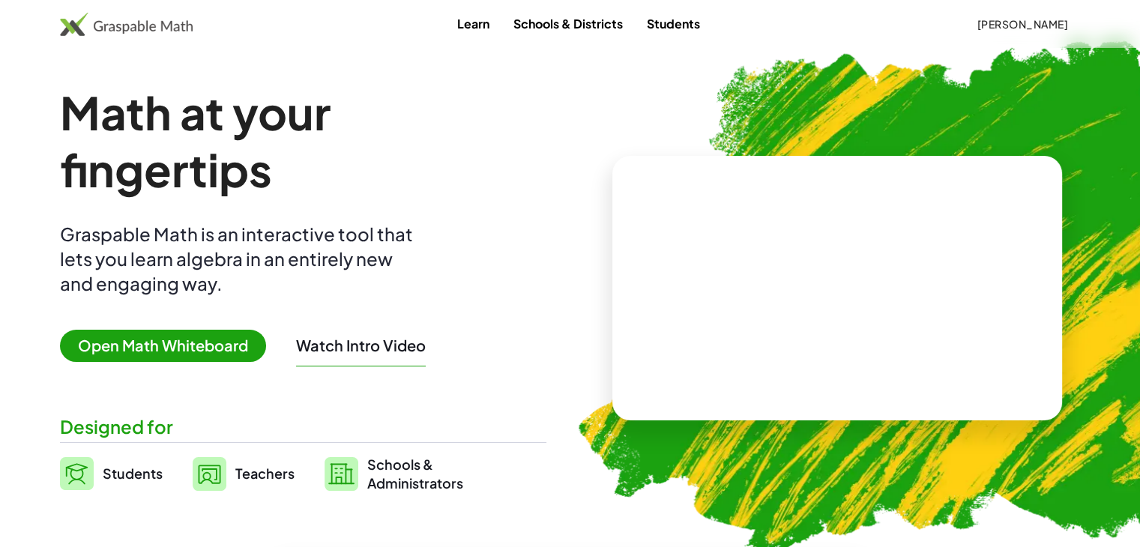
click at [180, 349] on span "Open Math Whiteboard" at bounding box center [163, 346] width 206 height 32
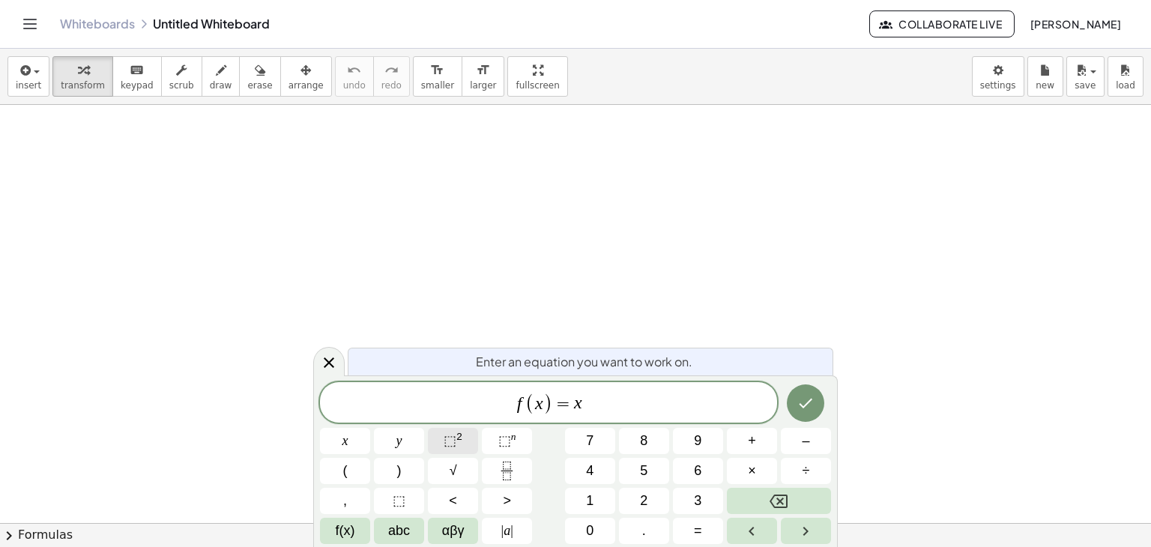
click at [447, 447] on span "⬚" at bounding box center [450, 440] width 13 height 15
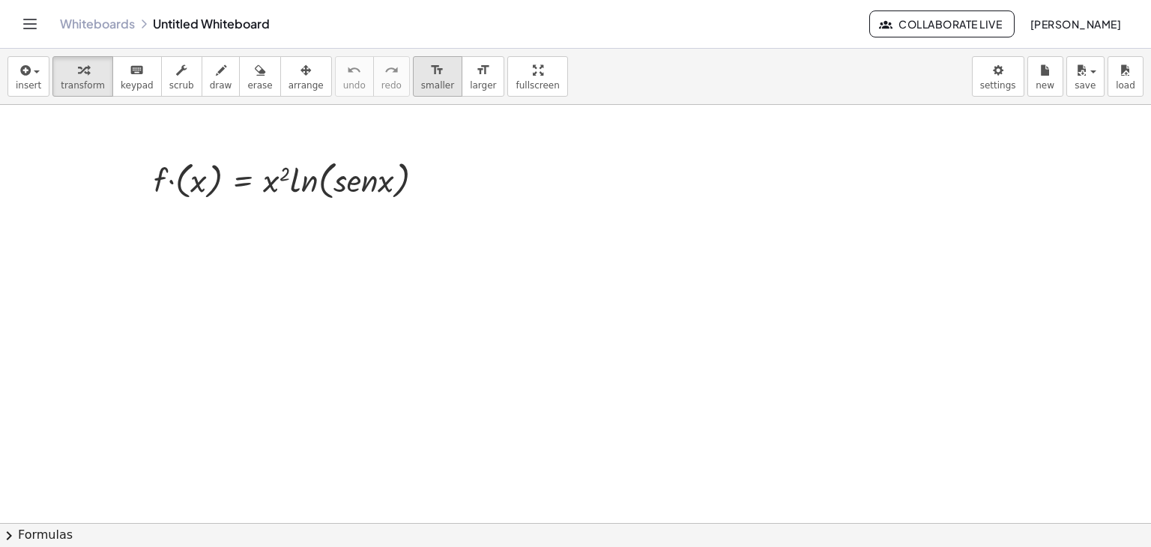
click at [421, 73] on div "format_size" at bounding box center [437, 70] width 33 height 18
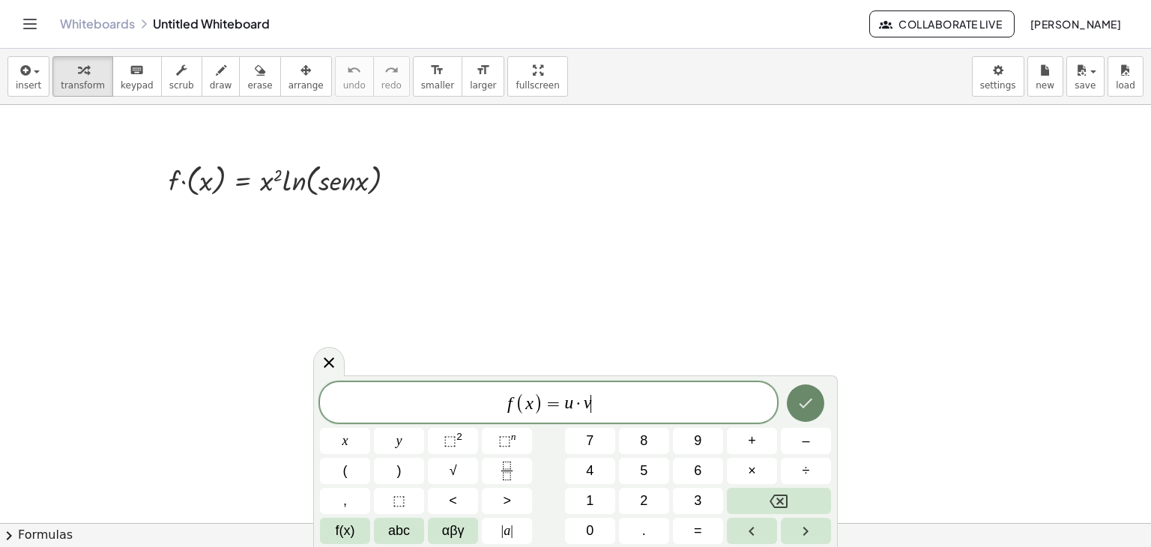
click at [806, 403] on icon "Done" at bounding box center [806, 403] width 18 height 18
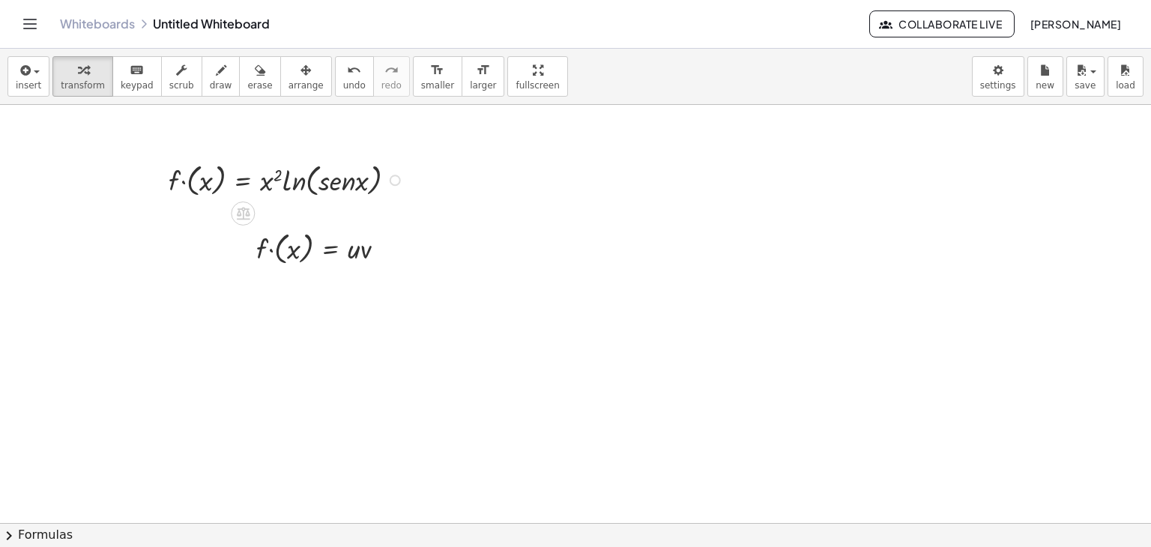
click at [298, 175] on div at bounding box center [288, 179] width 255 height 42
click at [280, 181] on div at bounding box center [288, 179] width 255 height 42
click at [256, 178] on div at bounding box center [288, 179] width 255 height 42
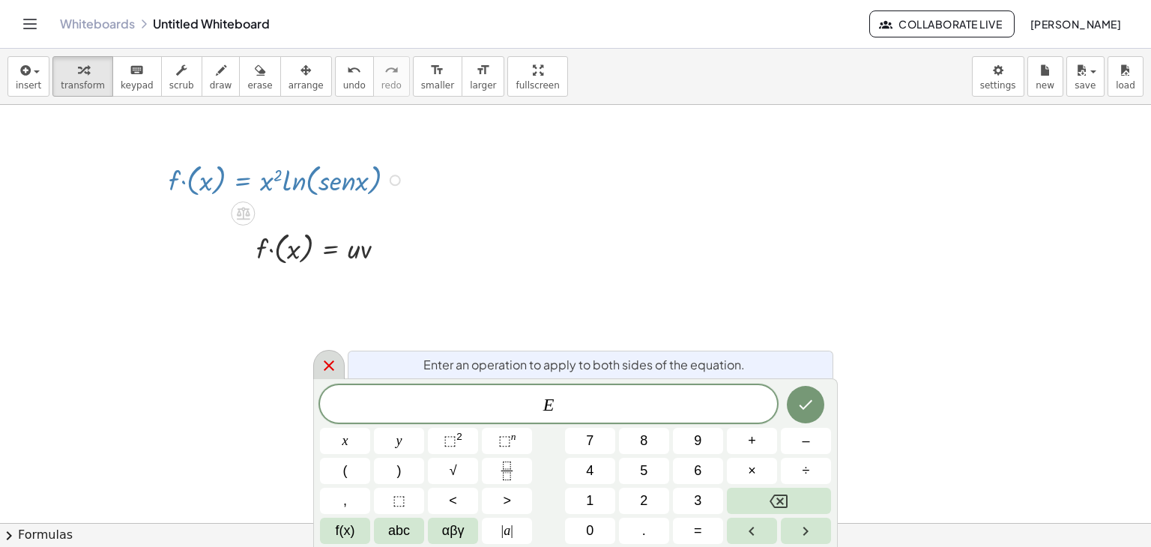
click at [324, 359] on icon at bounding box center [329, 366] width 18 height 18
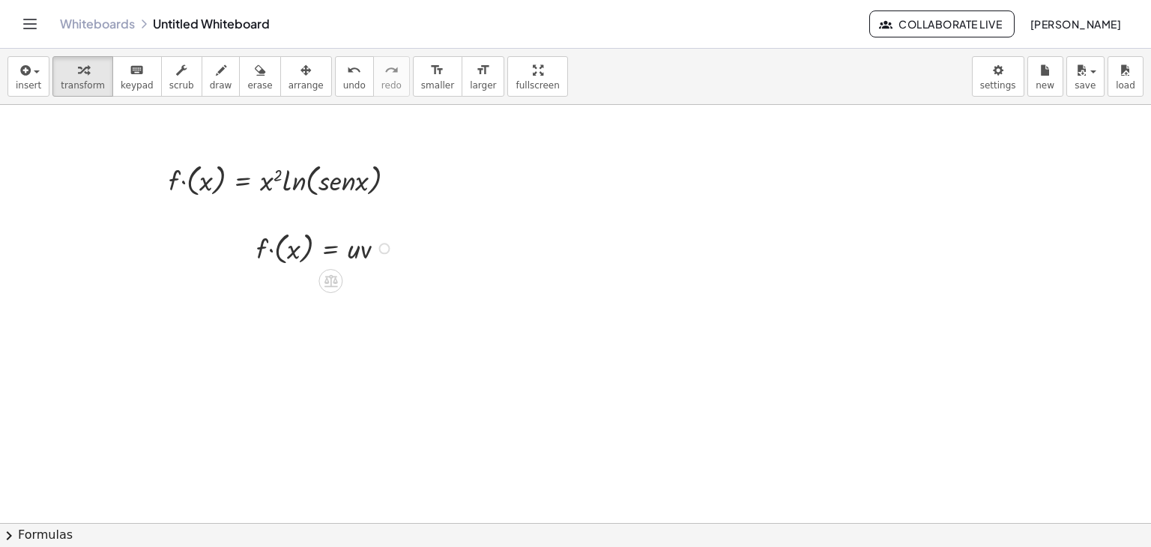
click at [316, 256] on div at bounding box center [327, 247] width 157 height 40
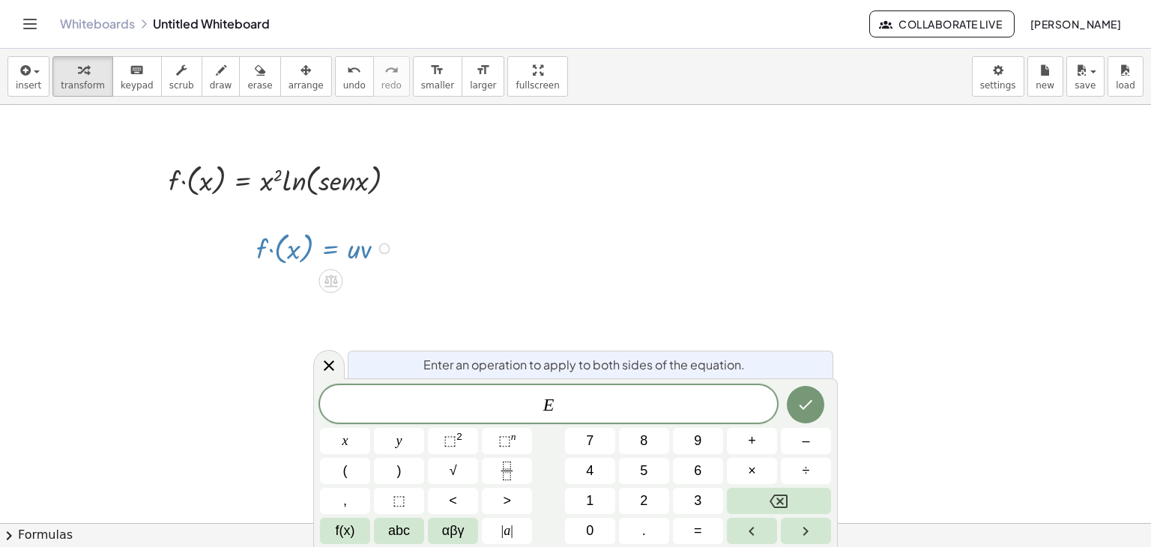
click at [316, 256] on div at bounding box center [327, 247] width 157 height 40
click at [328, 369] on icon at bounding box center [329, 366] width 18 height 18
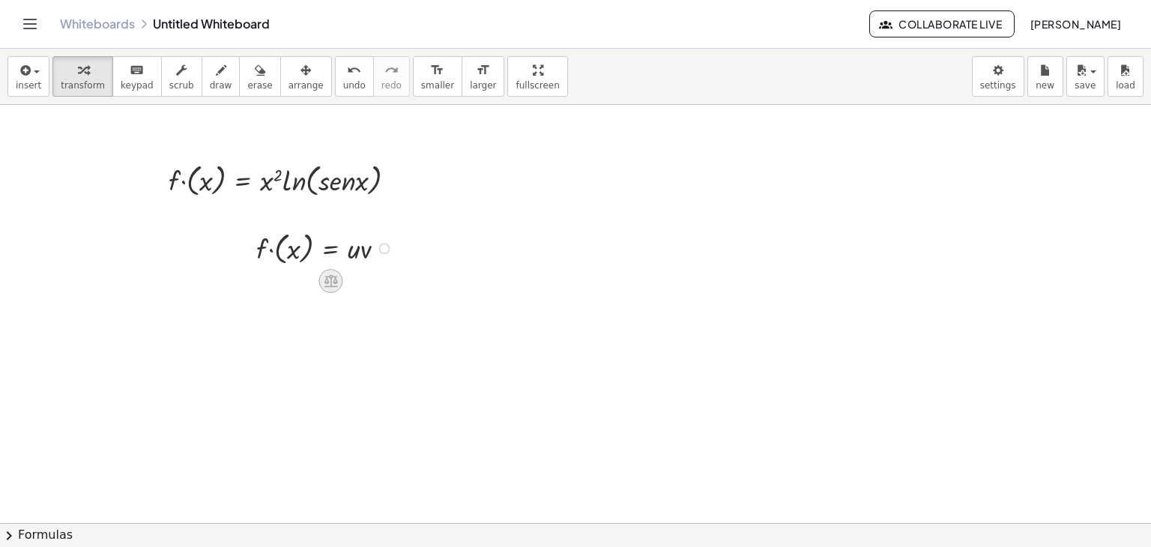
click at [340, 281] on div at bounding box center [331, 281] width 24 height 24
click at [295, 283] on div "−" at bounding box center [301, 281] width 24 height 24
click at [246, 184] on div at bounding box center [288, 179] width 255 height 42
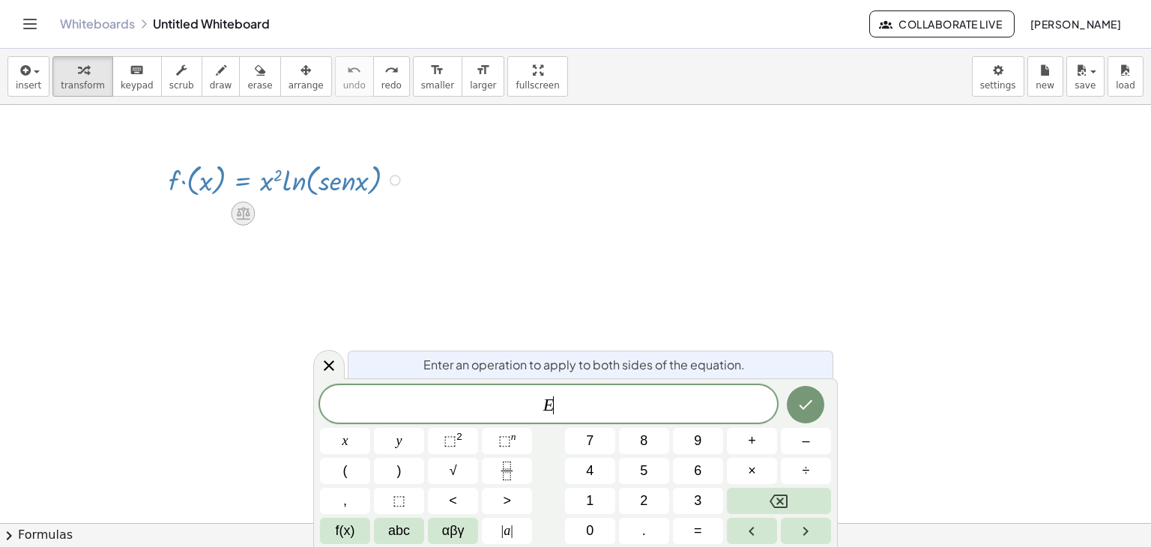
click at [250, 211] on icon at bounding box center [243, 213] width 16 height 16
click at [298, 214] on icon at bounding box center [302, 213] width 13 height 13
click at [332, 370] on icon at bounding box center [329, 366] width 10 height 10
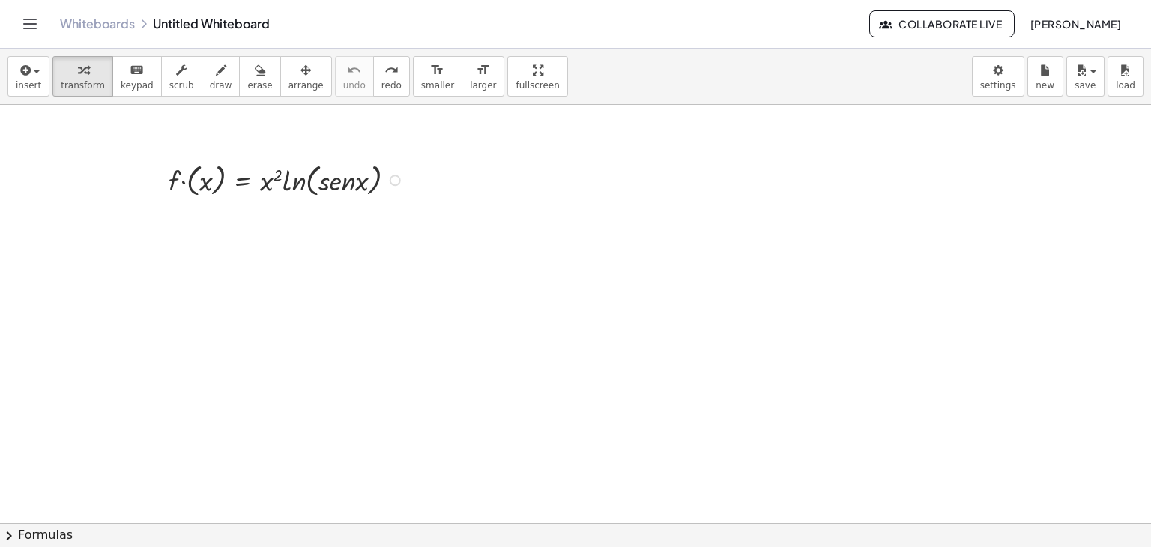
click at [17, 25] on header "Whiteboards Untitled Whiteboard Collaborate Live [PERSON_NAME]" at bounding box center [575, 24] width 1151 height 49
click at [35, 23] on icon "Toggle navigation" at bounding box center [30, 23] width 13 height 9
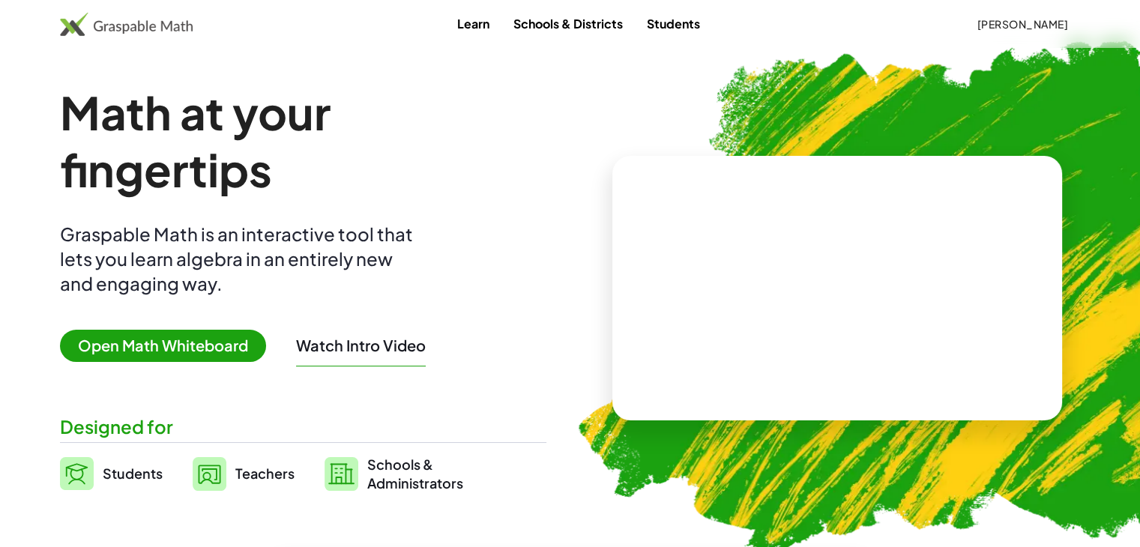
click at [176, 346] on span "Open Math Whiteboard" at bounding box center [163, 346] width 206 height 32
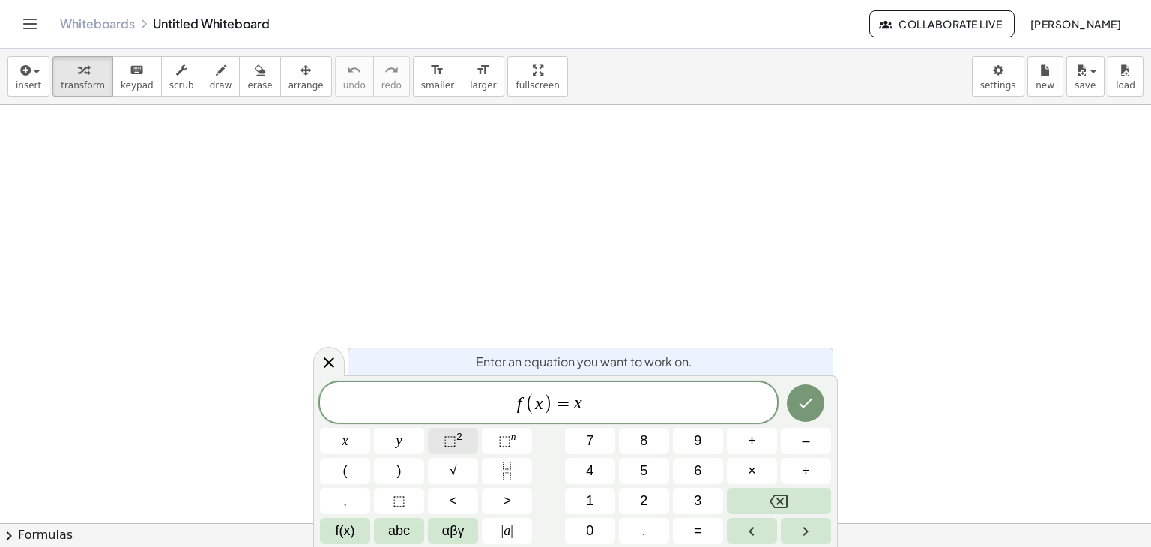
click at [457, 440] on sup "2" at bounding box center [460, 436] width 6 height 11
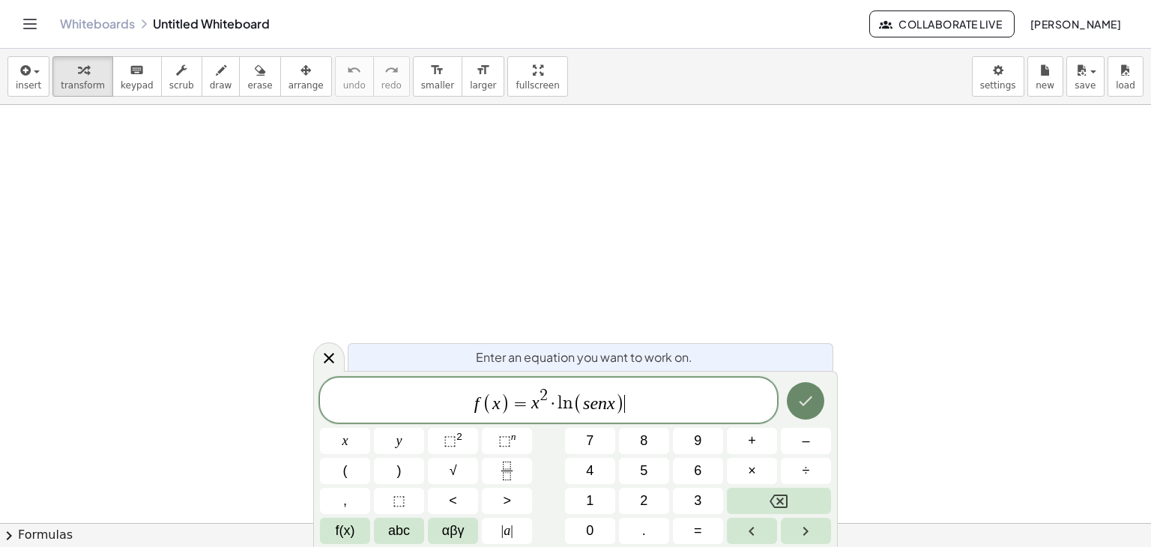
click at [812, 394] on icon "Done" at bounding box center [806, 401] width 18 height 18
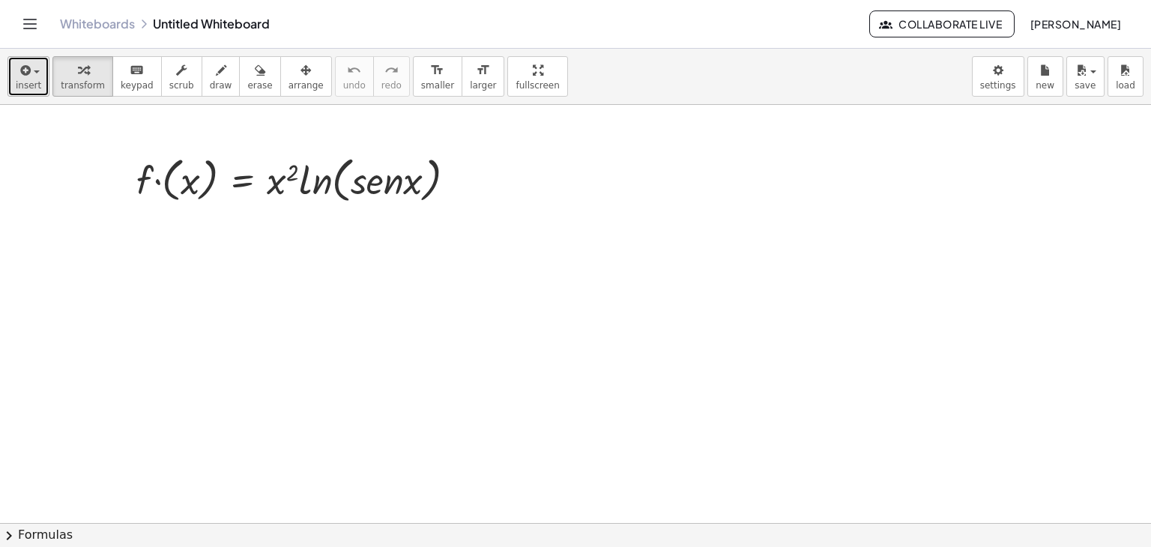
click at [25, 76] on icon "button" at bounding box center [23, 70] width 13 height 18
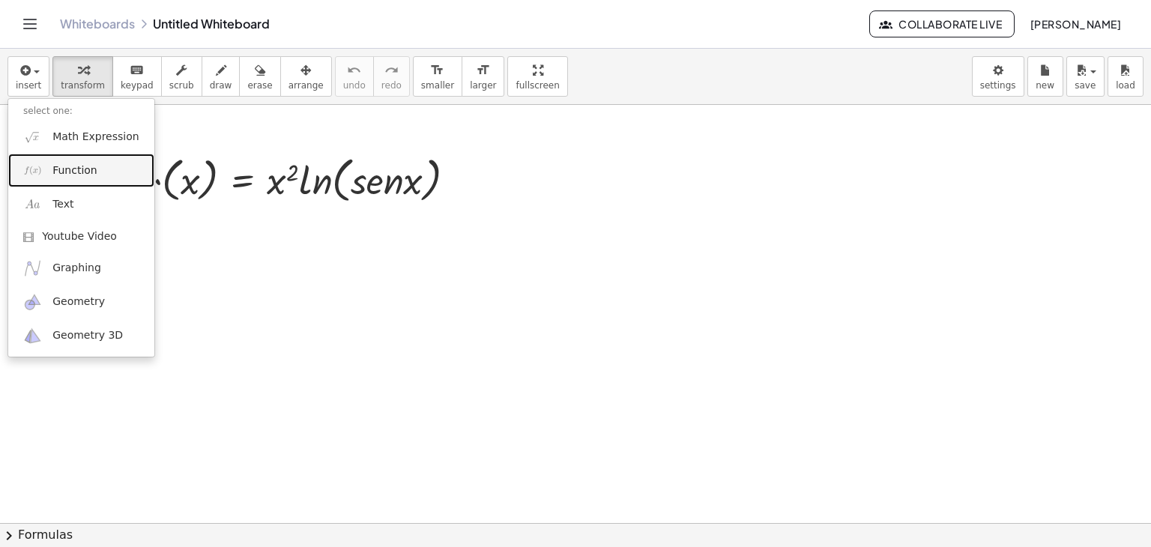
click at [70, 180] on link "Function" at bounding box center [81, 171] width 146 height 34
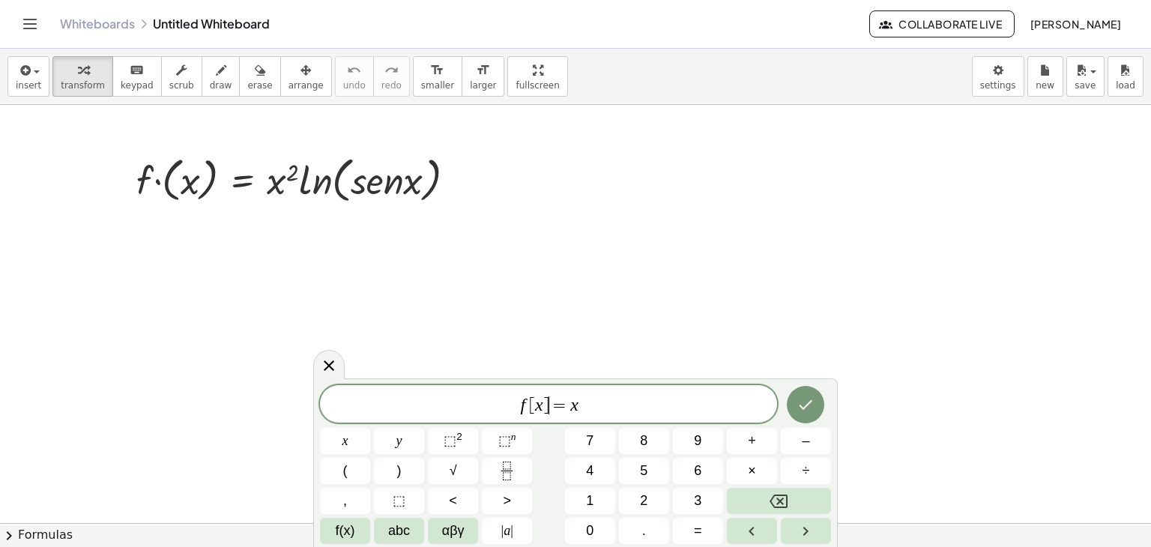
click at [552, 409] on span "=" at bounding box center [560, 406] width 22 height 18
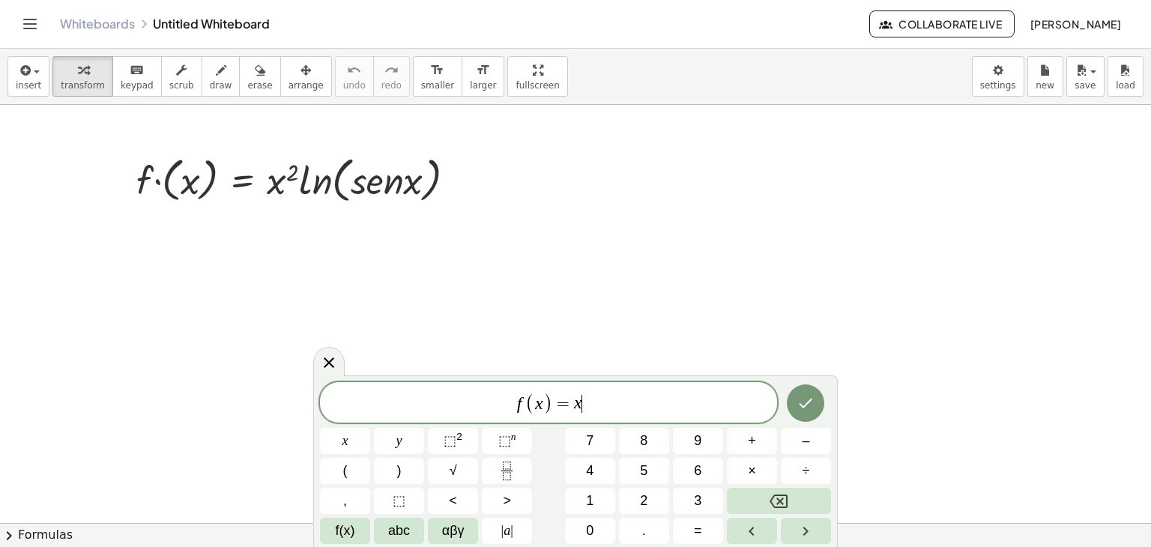
click at [597, 404] on span "f ( x ) = x ​" at bounding box center [548, 403] width 457 height 25
click at [747, 472] on button "×" at bounding box center [752, 471] width 50 height 26
click at [814, 397] on icon "Done" at bounding box center [806, 403] width 18 height 18
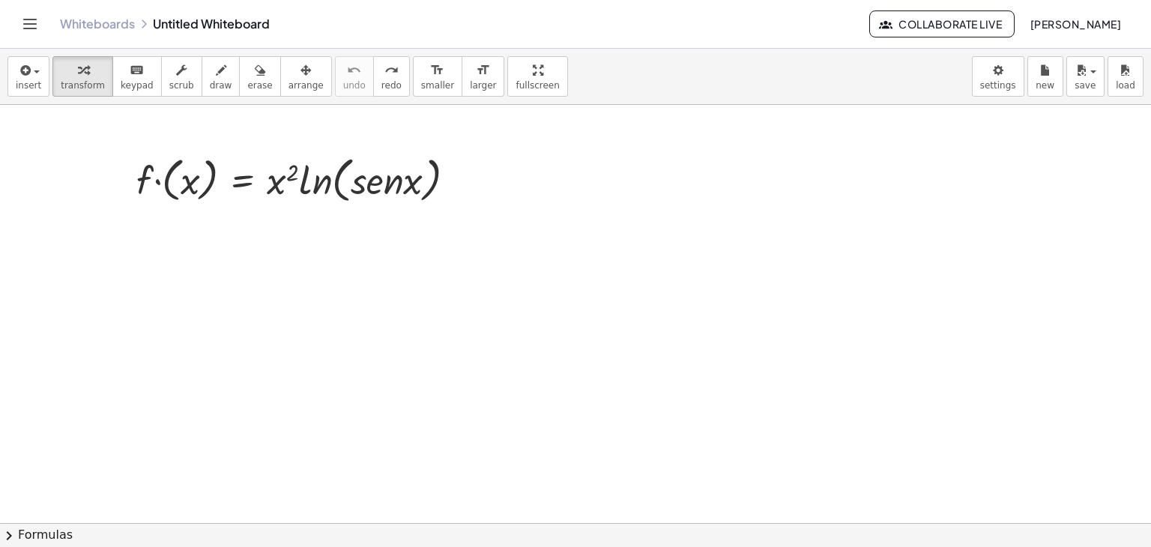
click at [205, 231] on div at bounding box center [575, 523] width 1151 height 837
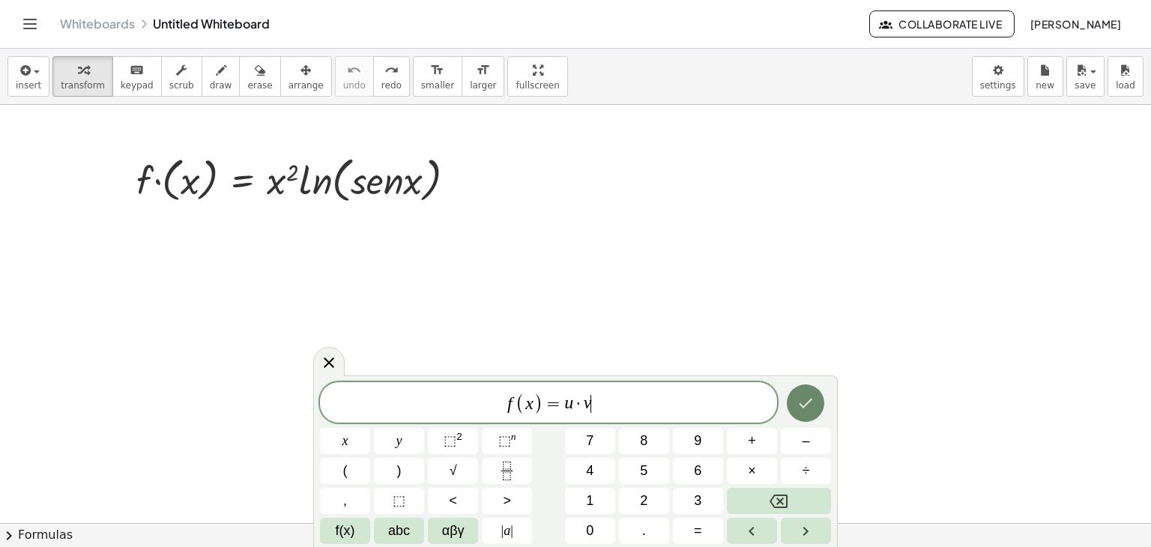
click at [813, 409] on icon "Done" at bounding box center [806, 403] width 18 height 18
